Goal: Find specific page/section: Find specific page/section

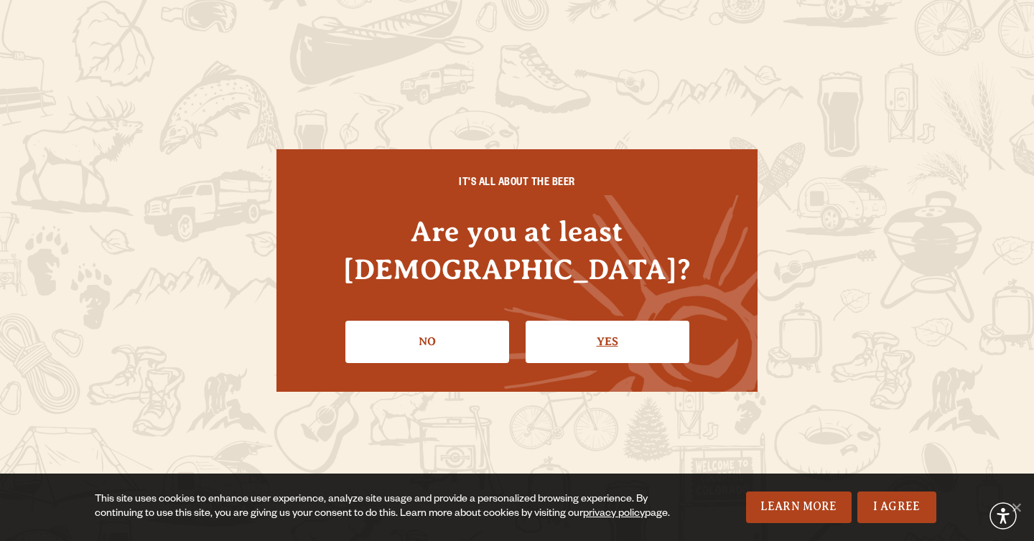
click at [650, 321] on link "Yes" at bounding box center [608, 342] width 164 height 42
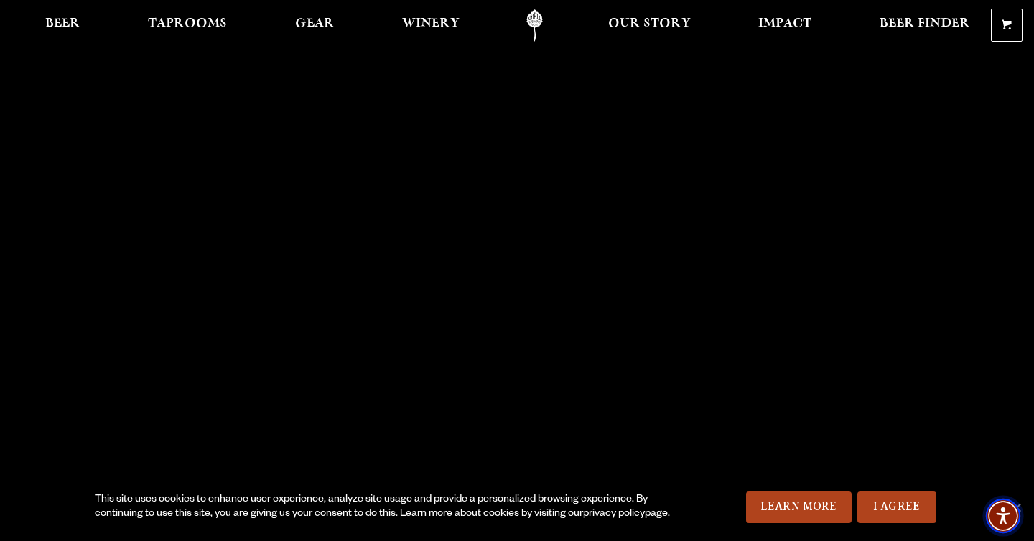
click at [1020, 501] on img "Accessibility Menu" at bounding box center [1003, 516] width 34 height 34
click at [883, 504] on link "I Agree" at bounding box center [896, 508] width 79 height 32
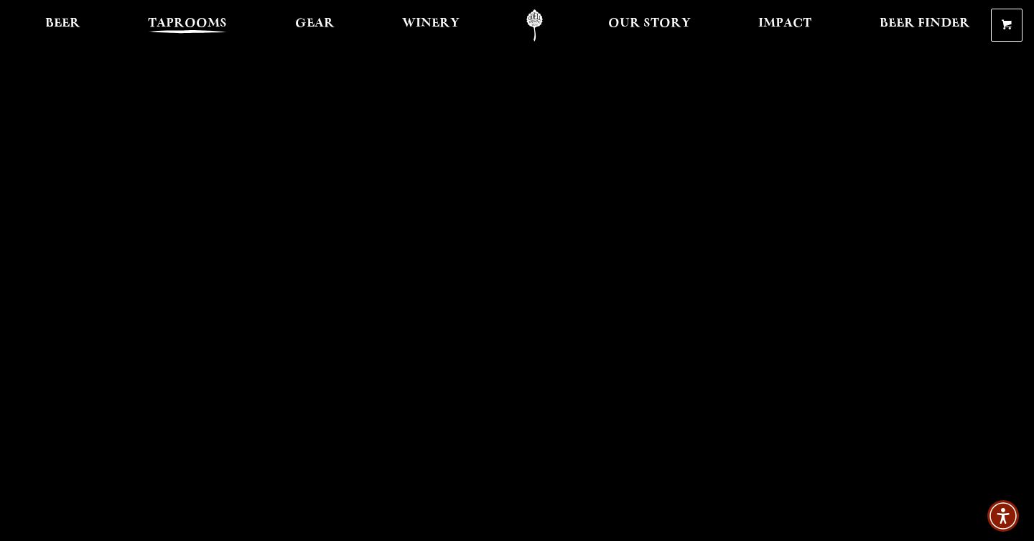
click at [159, 18] on span "Taprooms" at bounding box center [187, 23] width 79 height 11
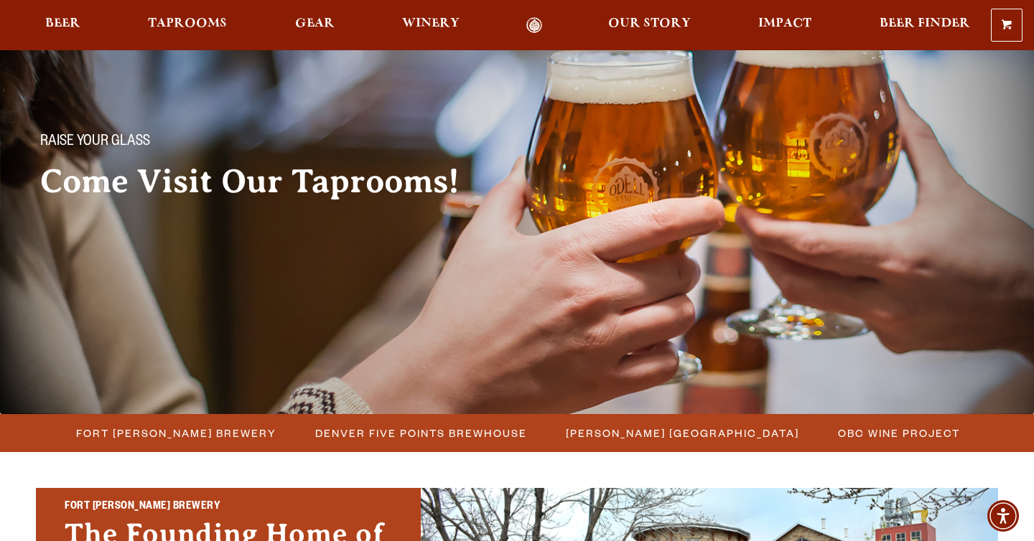
scroll to position [220, 0]
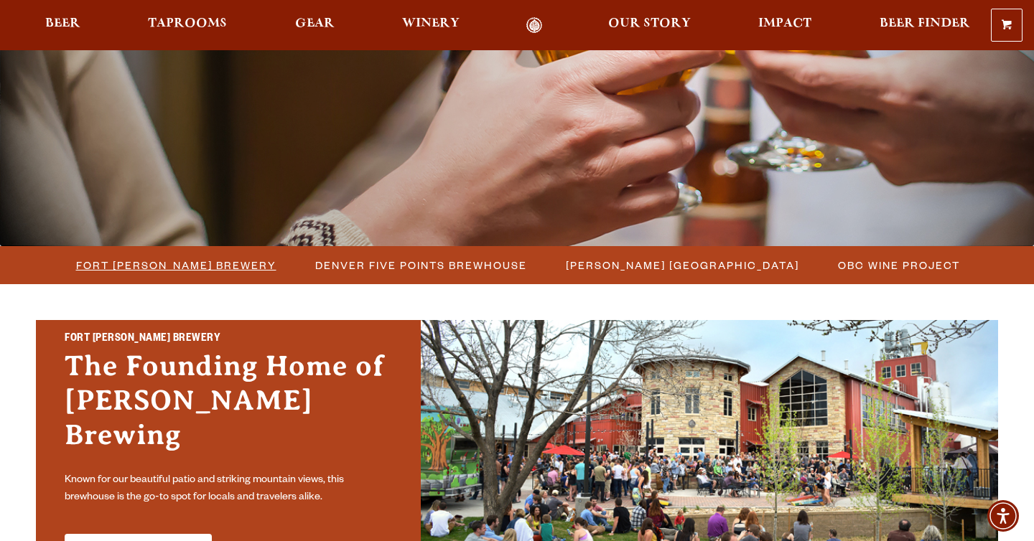
click at [167, 268] on span "Fort [PERSON_NAME] Brewery" at bounding box center [176, 265] width 200 height 21
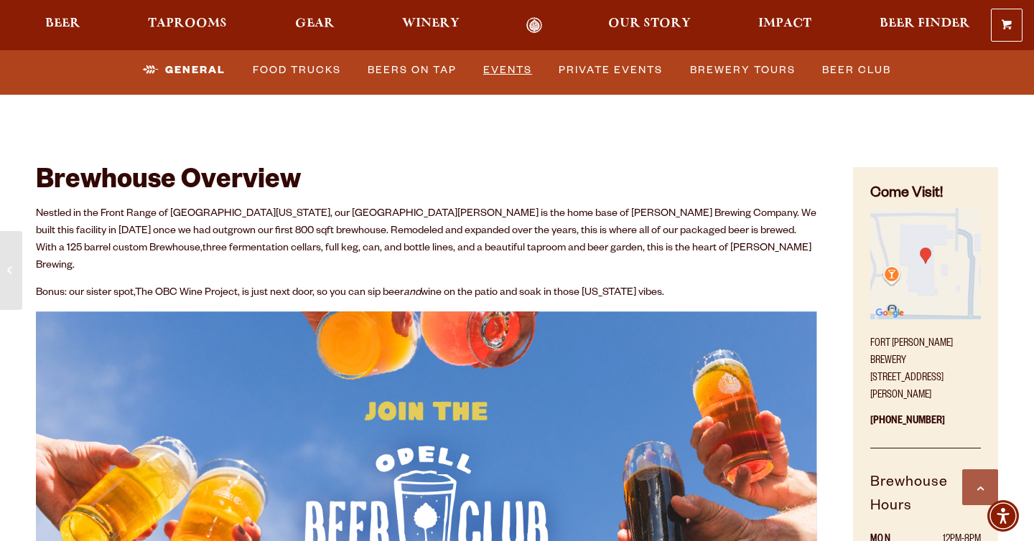
click at [505, 65] on link "Events" at bounding box center [508, 70] width 60 height 33
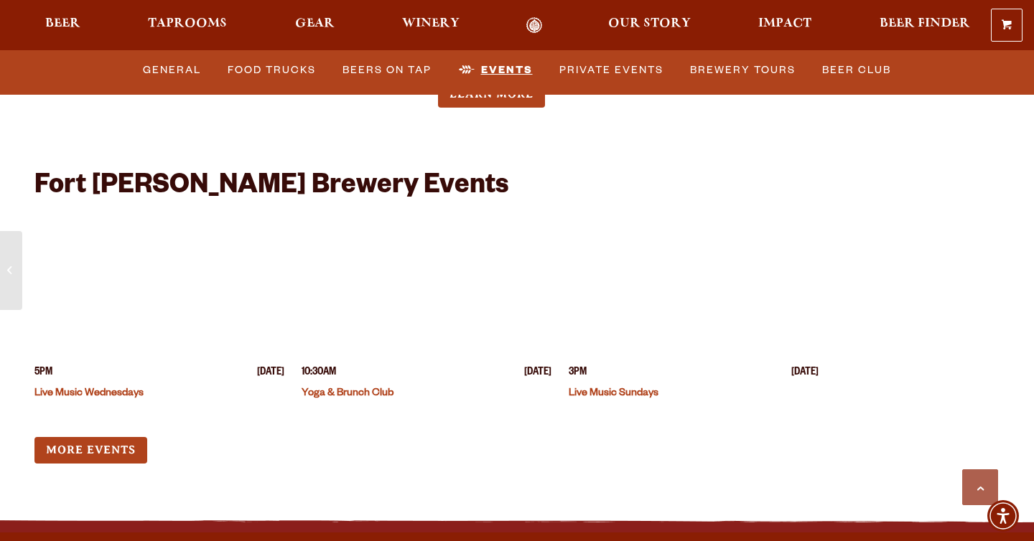
scroll to position [5505, 0]
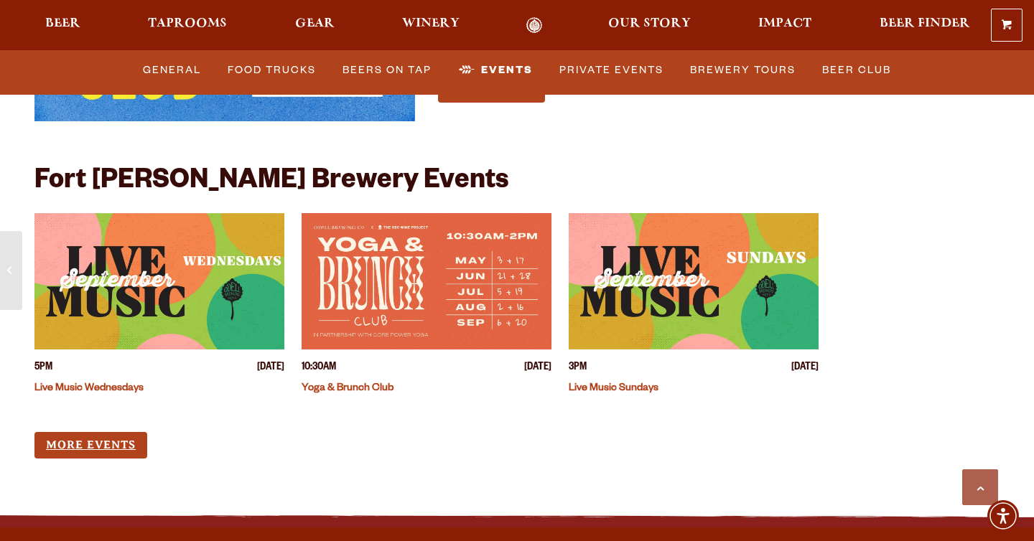
click at [105, 432] on link "More Events" at bounding box center [90, 445] width 113 height 27
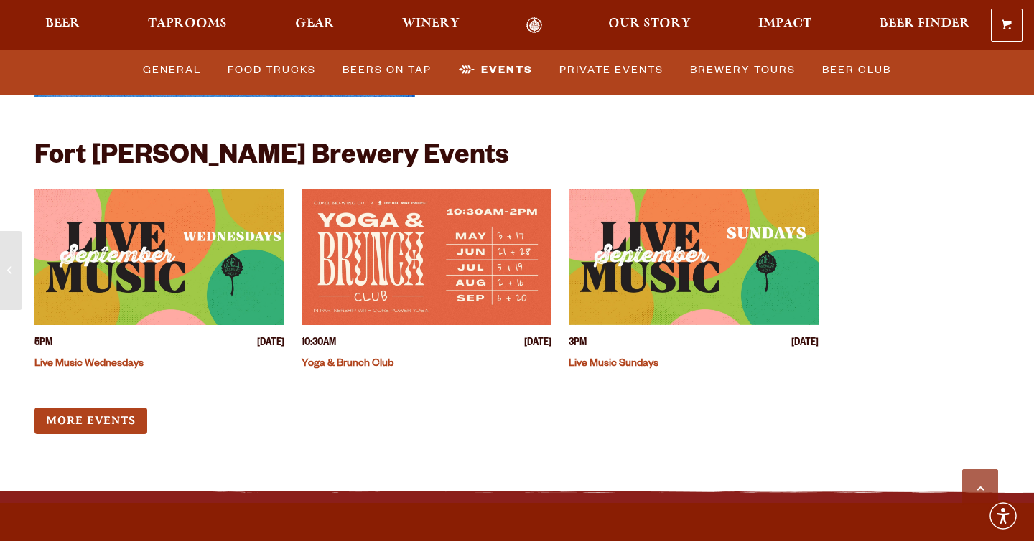
scroll to position [5530, 0]
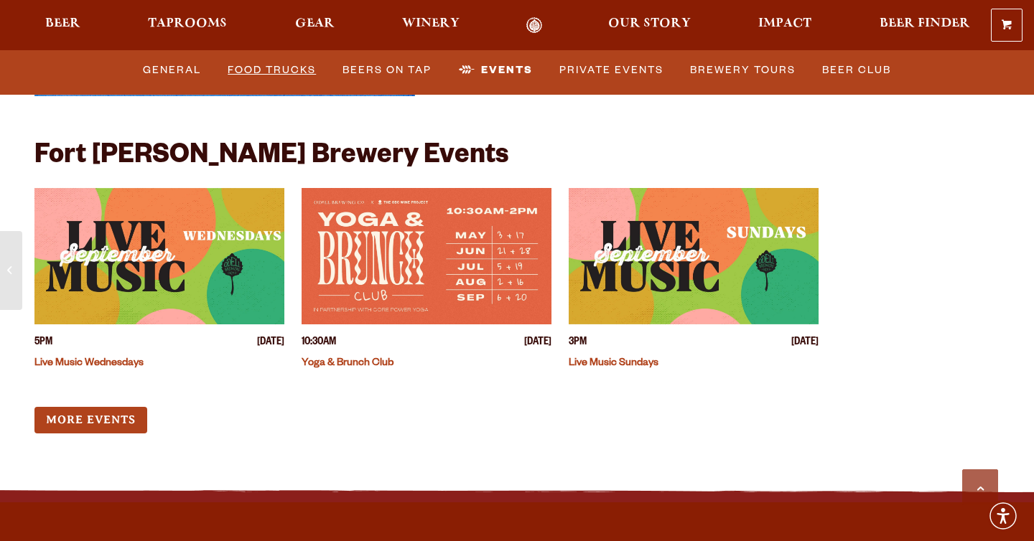
click at [274, 80] on link "Food Trucks" at bounding box center [272, 70] width 100 height 33
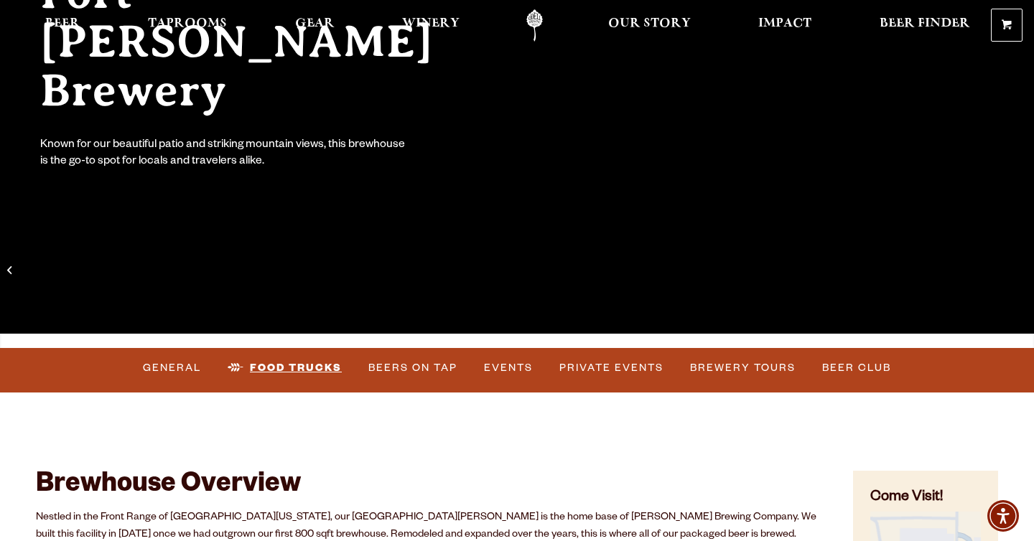
scroll to position [0, 0]
